Goal: Task Accomplishment & Management: Use online tool/utility

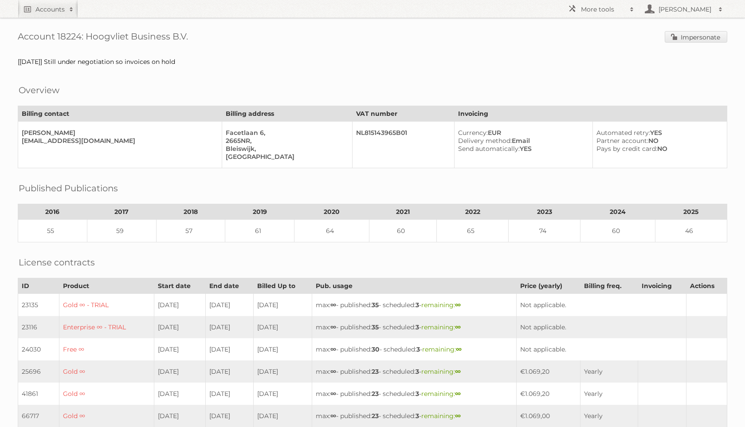
click at [690, 50] on div "Account 18224: Hoogvliet Business B.V. Impersonate [[DATE]] Still under negotia…" at bounding box center [372, 360] width 745 height 720
click at [691, 44] on span "Impersonate" at bounding box center [696, 37] width 63 height 13
click at [686, 39] on link "Impersonate" at bounding box center [696, 37] width 63 height 12
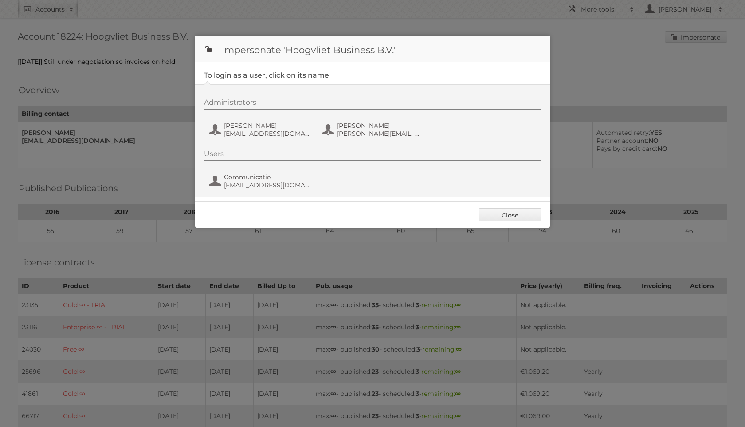
click at [275, 112] on div "Administrators Frenky Luijten frenky.luijten@hoogvliet.com Jeffrey van Santen j…" at bounding box center [377, 119] width 346 height 43
click at [271, 121] on button "Frenky Luijten frenky.luijten@hoogvliet.com" at bounding box center [260, 130] width 104 height 18
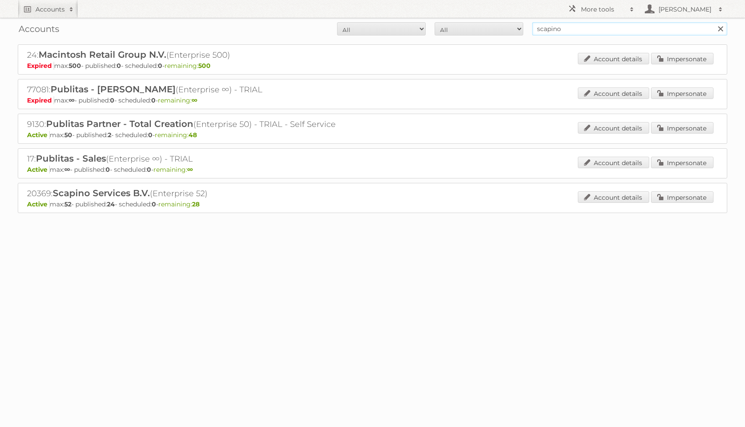
click at [578, 31] on input "scapino" at bounding box center [629, 28] width 195 height 13
click at [695, 193] on link "Impersonate" at bounding box center [682, 197] width 63 height 12
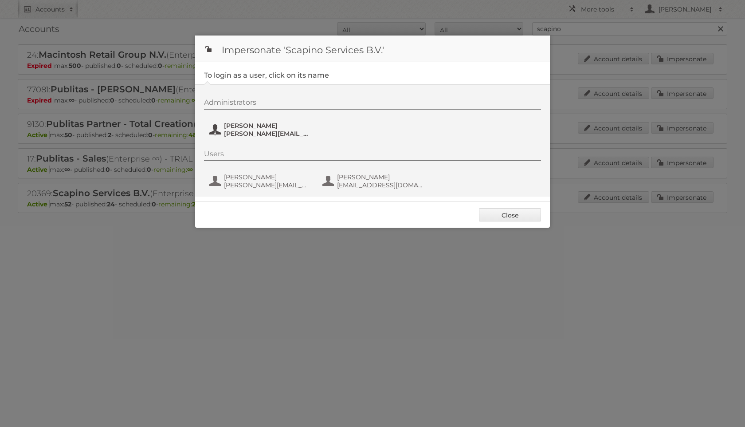
click at [251, 131] on span "[PERSON_NAME][EMAIL_ADDRESS][DOMAIN_NAME]" at bounding box center [267, 134] width 86 height 8
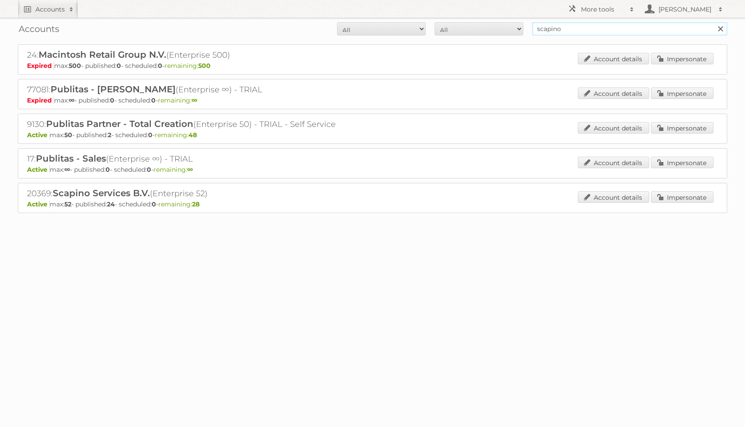
click at [588, 30] on input "scapino" at bounding box center [629, 28] width 195 height 13
type input "boni"
click at [714, 22] on input "Search" at bounding box center [720, 28] width 13 height 13
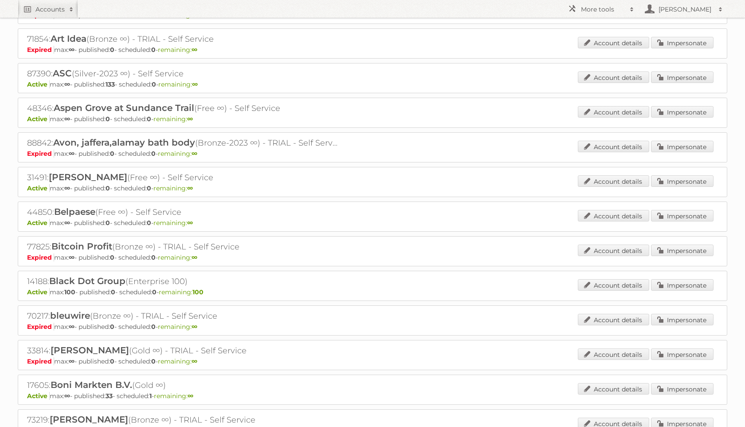
scroll to position [247, 0]
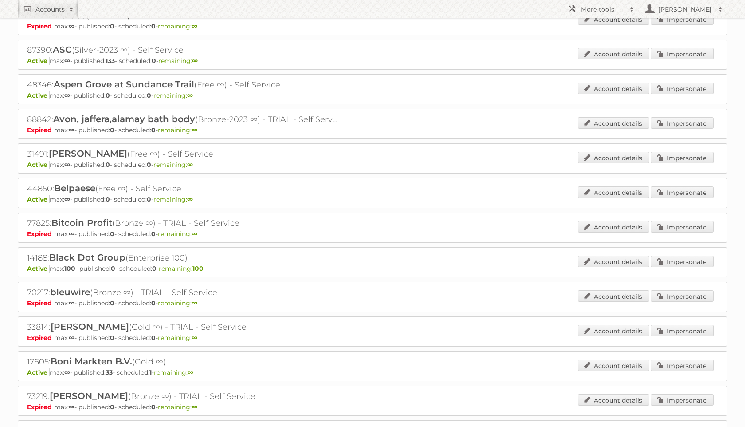
click at [700, 370] on p "Active max: ∞ - published: 33 - scheduled: 1 - remaining: ∞" at bounding box center [372, 372] width 691 height 8
click at [687, 362] on link "Impersonate" at bounding box center [682, 365] width 63 height 12
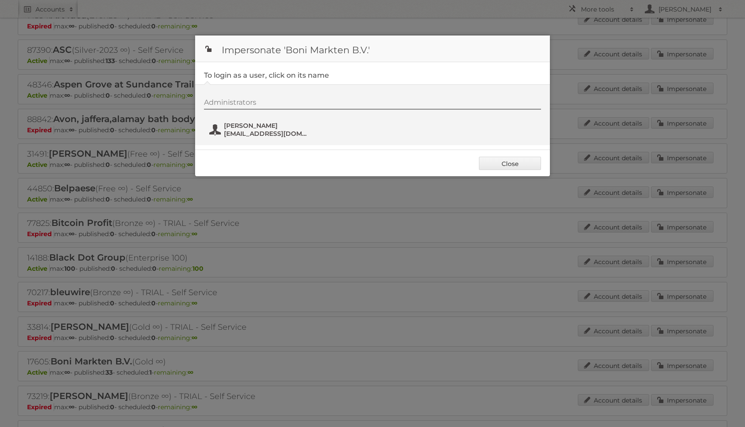
click at [251, 133] on span "h.vdhorst@bonisupermarkt.nl" at bounding box center [267, 134] width 86 height 8
